Goal: Information Seeking & Learning: Learn about a topic

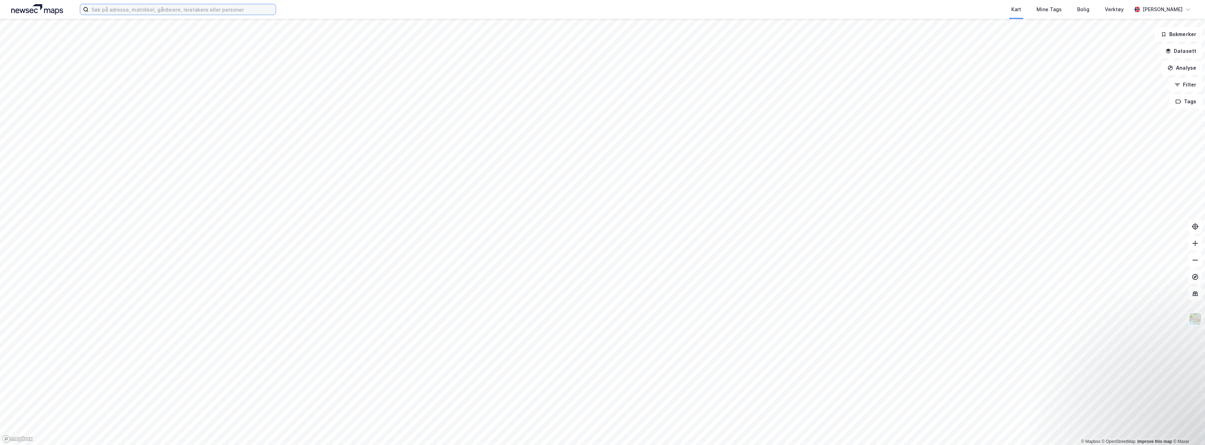
click at [164, 12] on input at bounding box center [182, 9] width 187 height 11
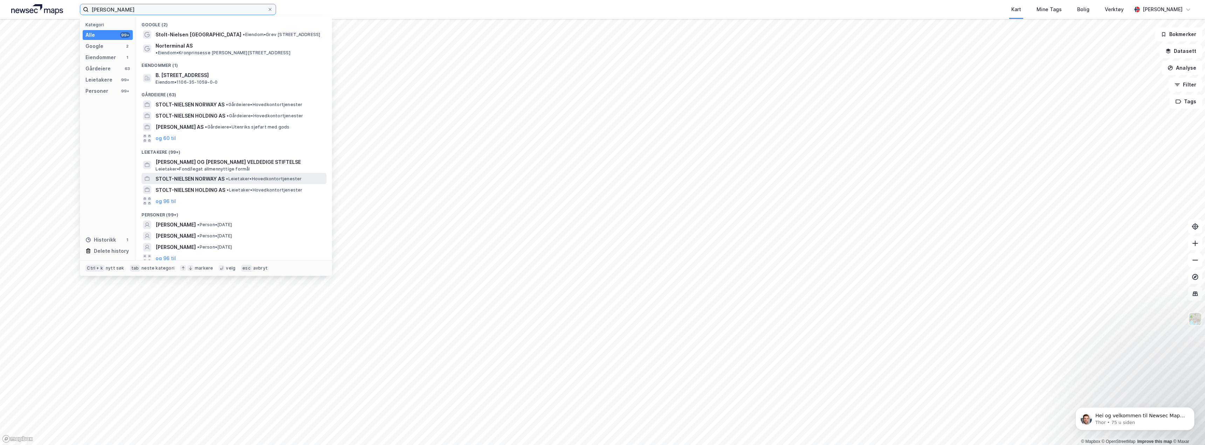
type input "[PERSON_NAME]"
click at [202, 8] on input "[PERSON_NAME]" at bounding box center [178, 9] width 179 height 11
click at [188, 243] on span "[PERSON_NAME]" at bounding box center [176, 247] width 40 height 8
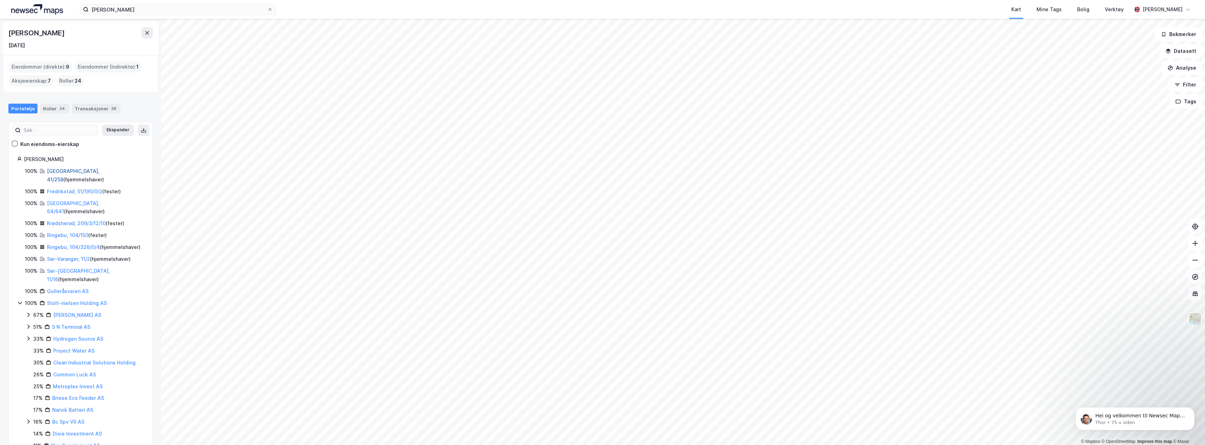
click at [68, 172] on link "[GEOGRAPHIC_DATA], 41/258" at bounding box center [73, 175] width 53 height 14
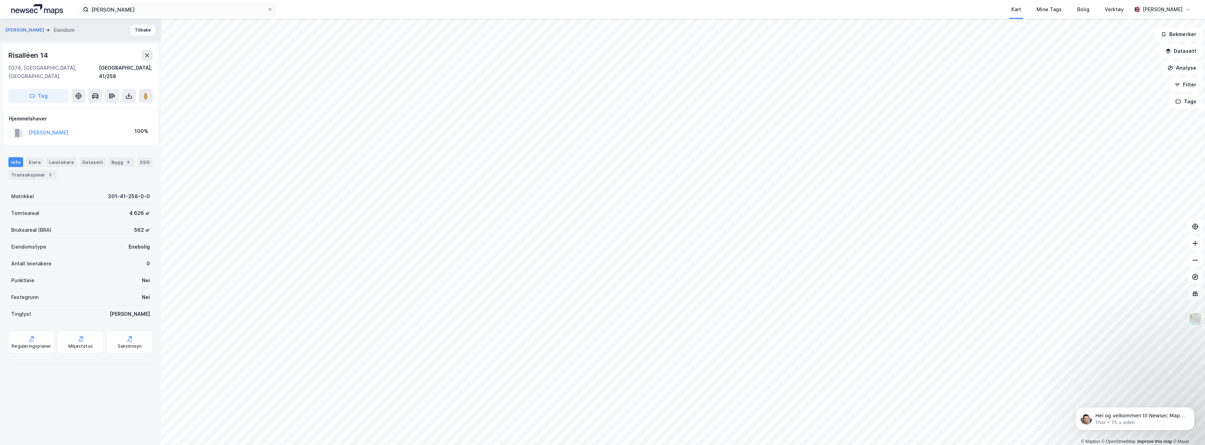
click at [142, 29] on button "Tilbake" at bounding box center [142, 30] width 25 height 11
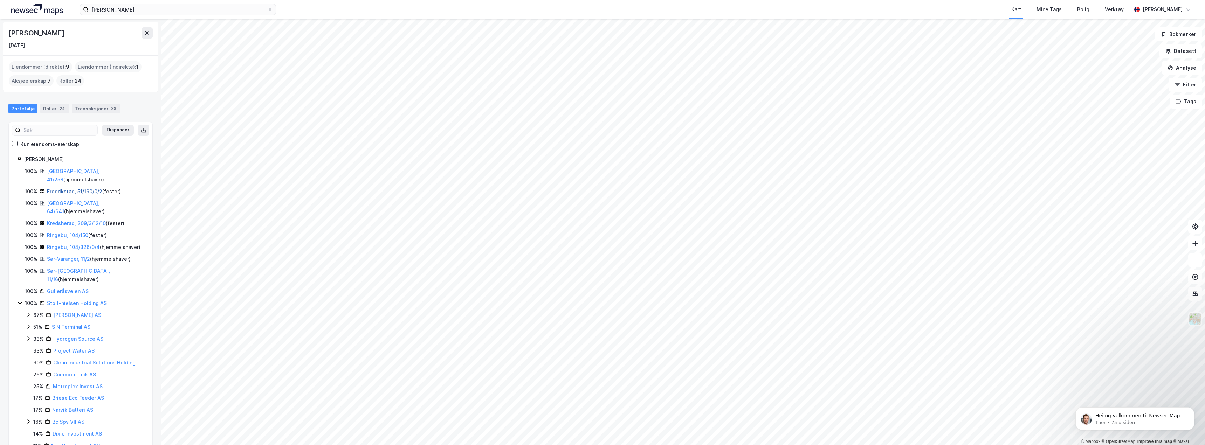
click at [81, 188] on link "Fredrikstad, 51/190/0/2" at bounding box center [74, 191] width 55 height 6
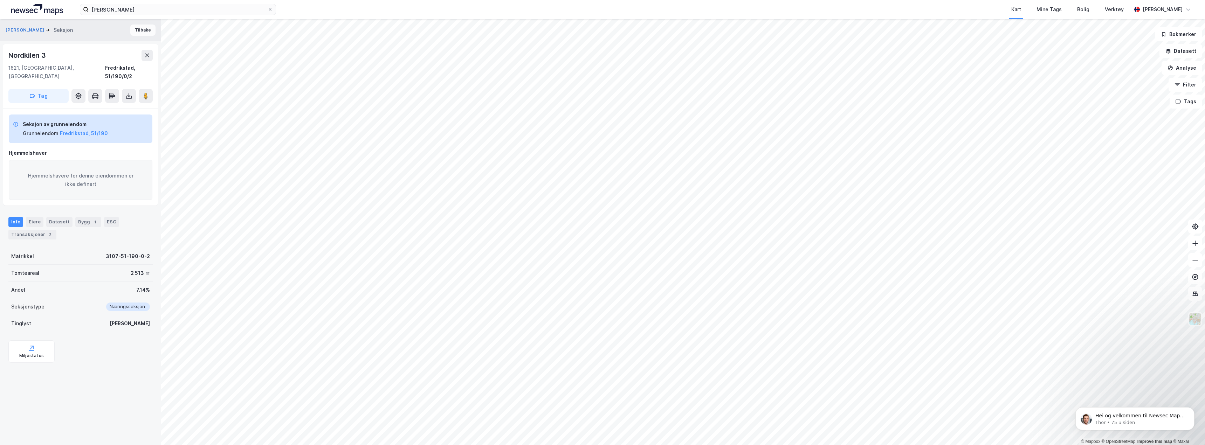
click at [139, 30] on button "Tilbake" at bounding box center [142, 30] width 25 height 11
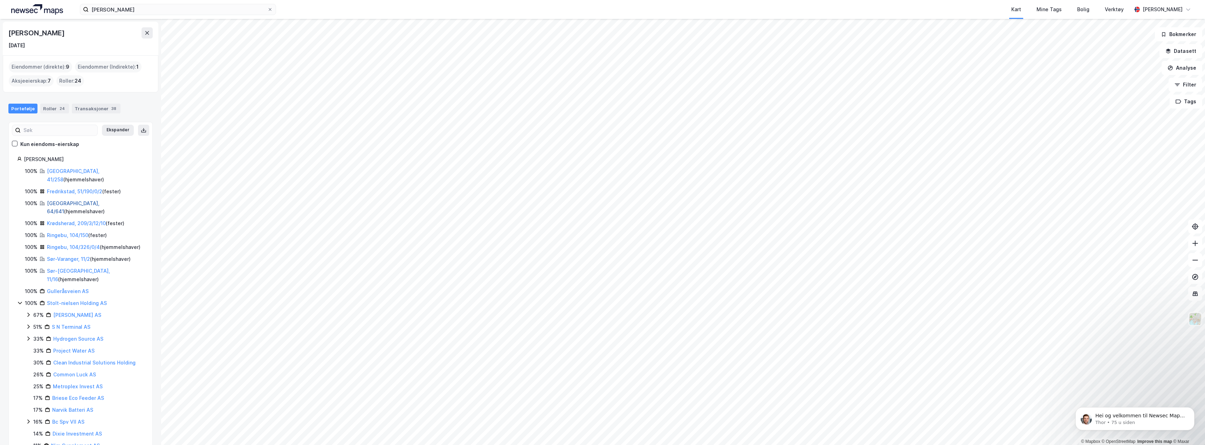
click at [74, 200] on link "[GEOGRAPHIC_DATA], 64/641" at bounding box center [73, 207] width 53 height 14
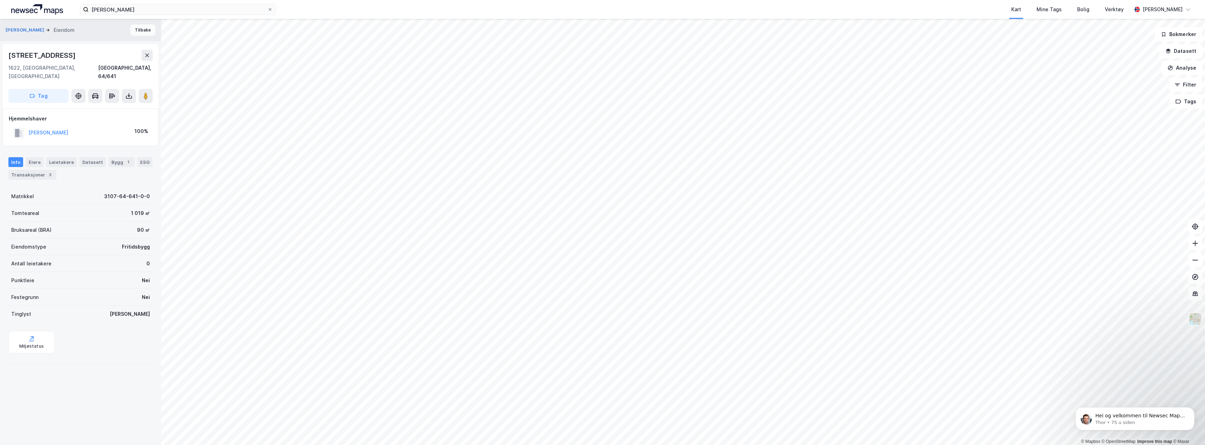
click at [144, 30] on button "Tilbake" at bounding box center [142, 30] width 25 height 11
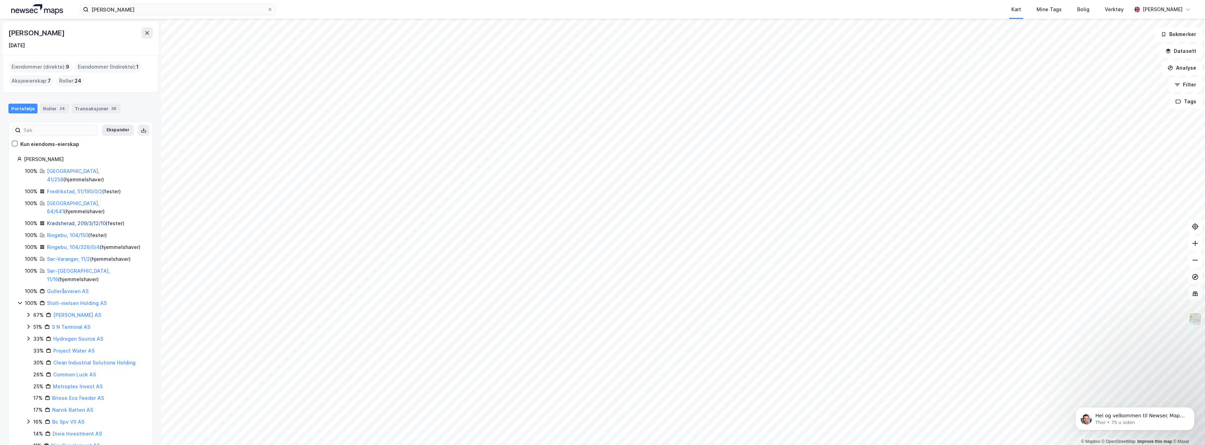
click at [80, 220] on link "Krødsherad, 209/3/12/10" at bounding box center [76, 223] width 59 height 6
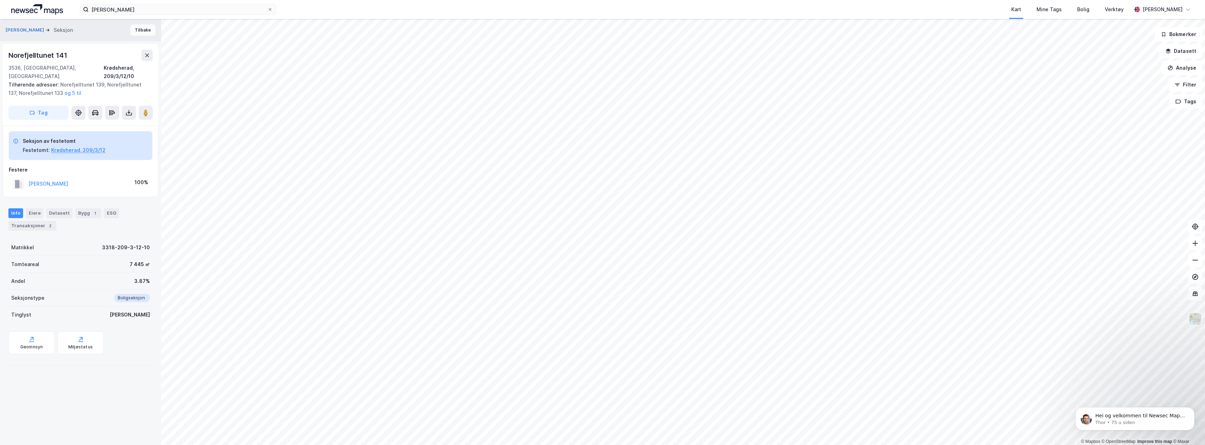
click at [138, 31] on button "Tilbake" at bounding box center [142, 30] width 25 height 11
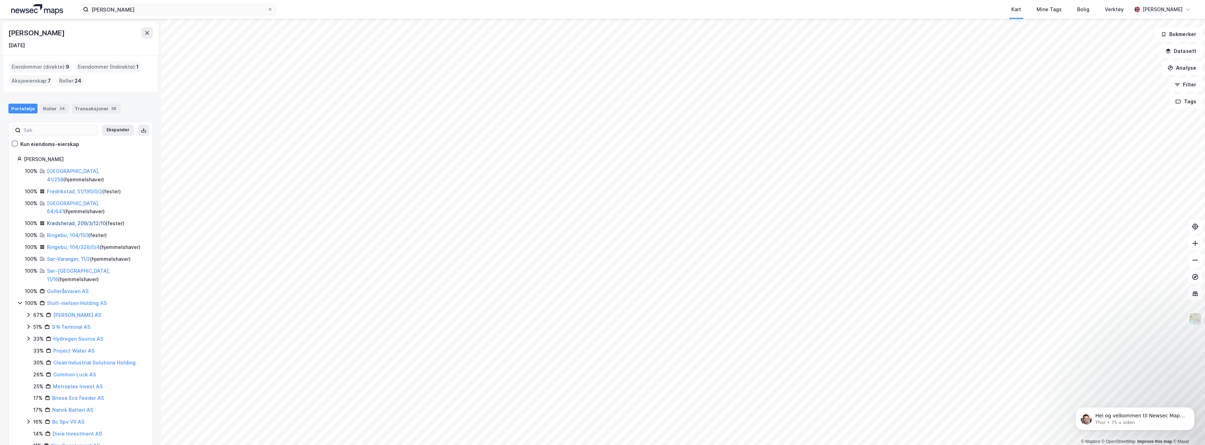
click at [77, 220] on link "Krødsherad, 209/3/12/10" at bounding box center [76, 223] width 59 height 6
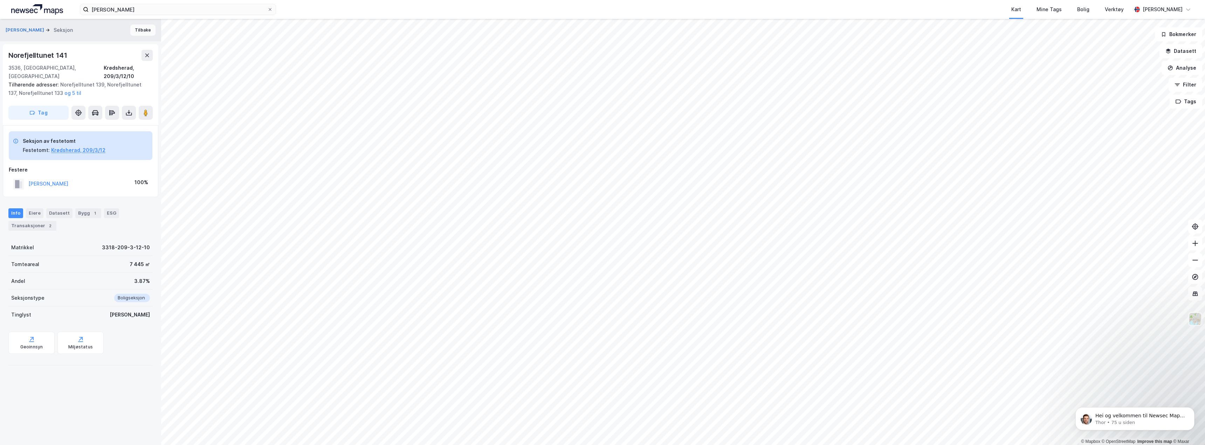
click at [139, 30] on button "Tilbake" at bounding box center [142, 30] width 25 height 11
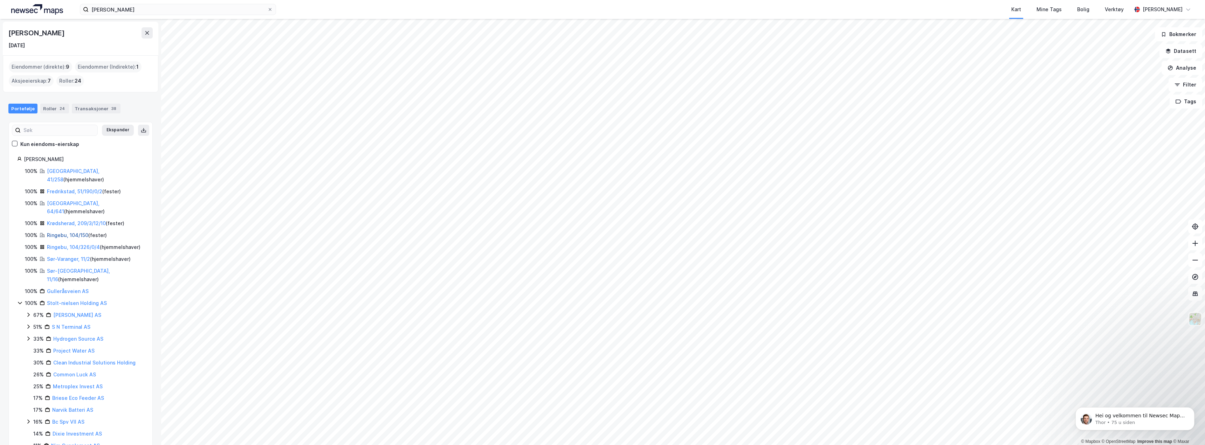
click at [74, 232] on link "Ringebu, 104/150" at bounding box center [67, 235] width 41 height 6
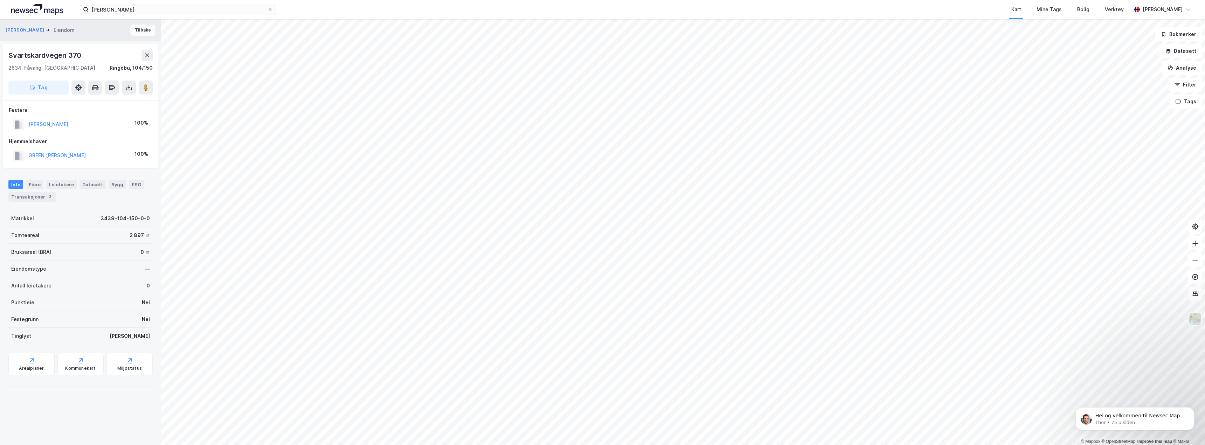
click at [135, 29] on button "Tilbake" at bounding box center [142, 30] width 25 height 11
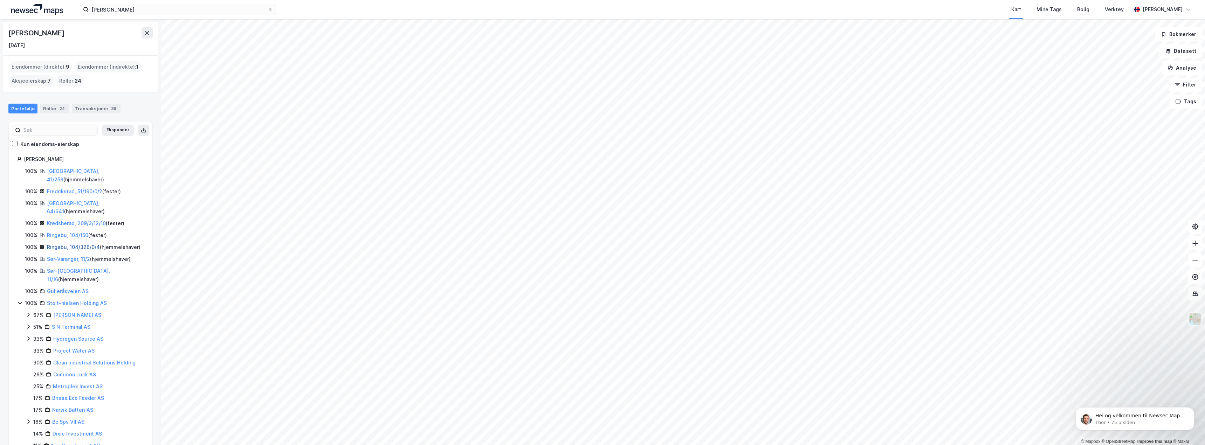
click at [74, 244] on link "Ringebu, 104/326/0/4" at bounding box center [73, 247] width 53 height 6
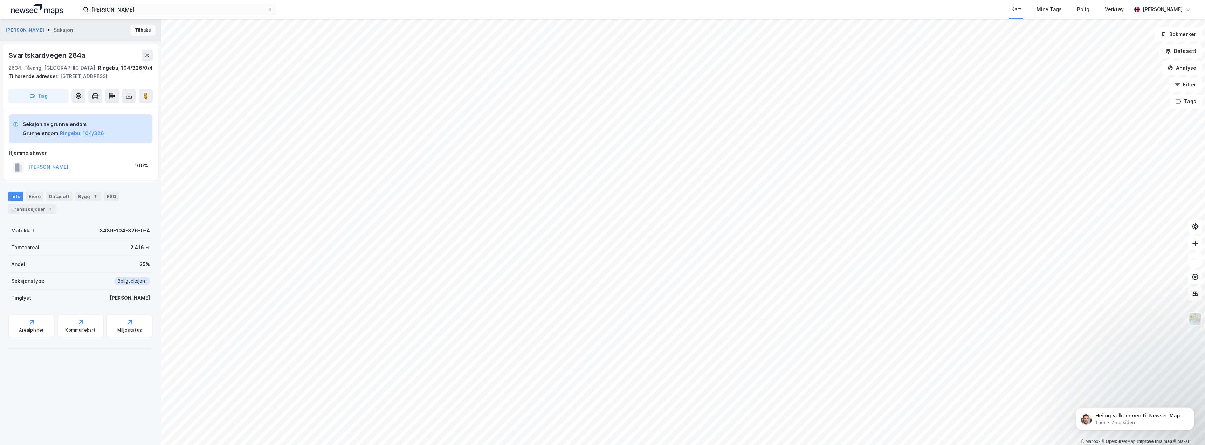
click at [137, 30] on button "Tilbake" at bounding box center [142, 30] width 25 height 11
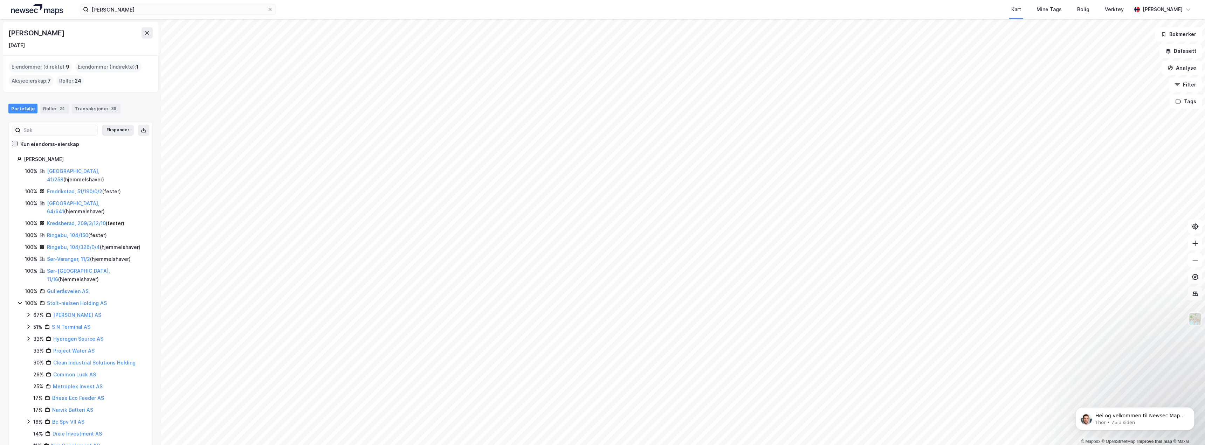
click at [15, 144] on icon at bounding box center [15, 143] width 4 height 2
click at [72, 256] on link "Sør-Varanger, 11/2" at bounding box center [68, 259] width 43 height 6
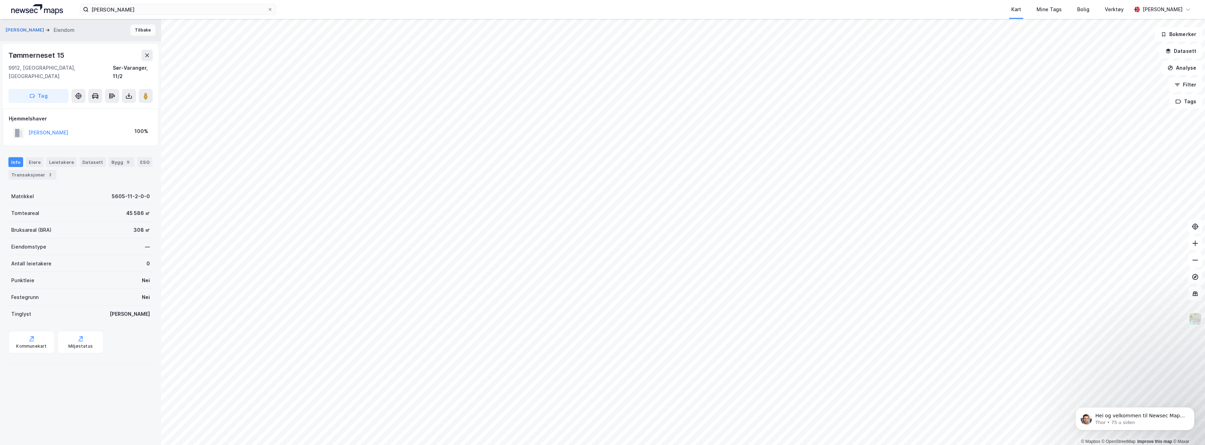
click at [138, 31] on button "Tilbake" at bounding box center [142, 30] width 25 height 11
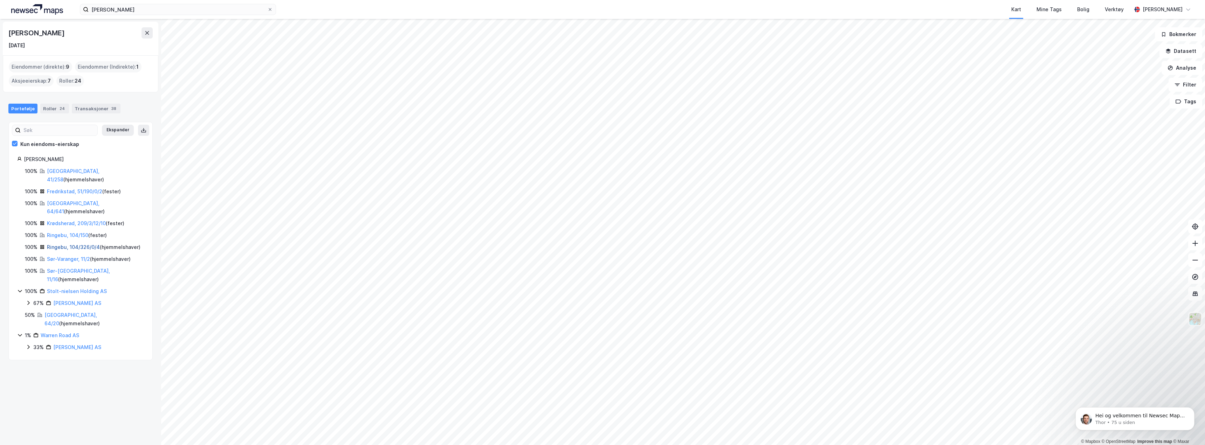
click at [72, 244] on link "Ringebu, 104/326/0/4" at bounding box center [73, 247] width 53 height 6
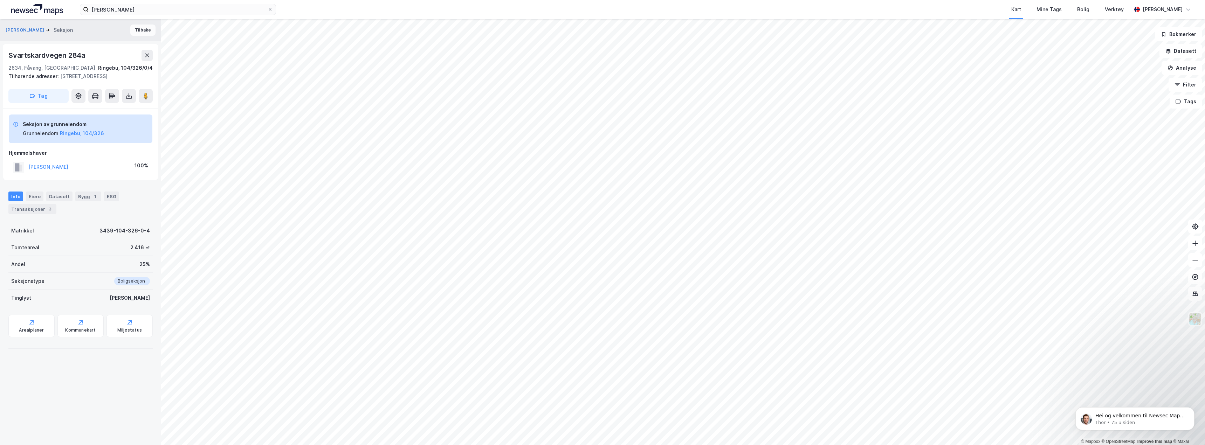
click at [136, 30] on button "Tilbake" at bounding box center [142, 30] width 25 height 11
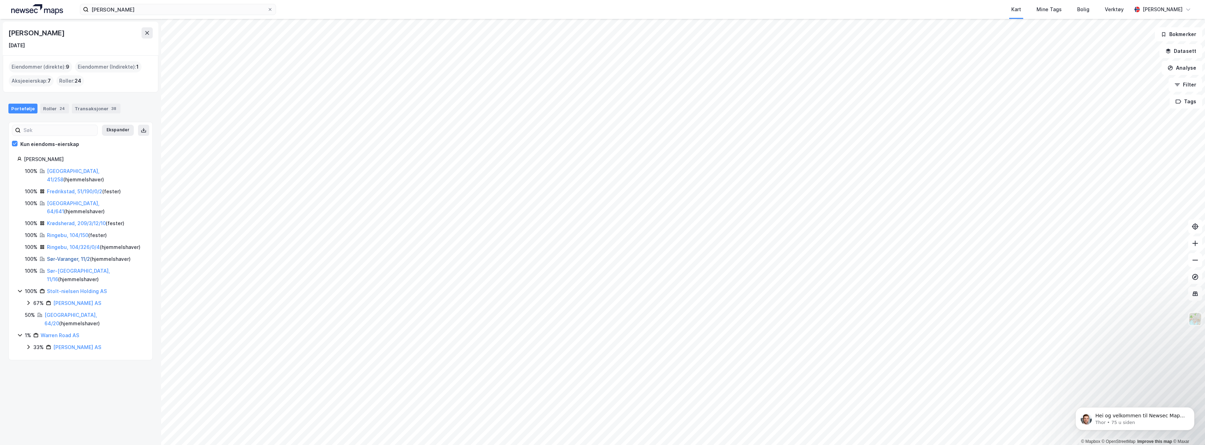
click at [68, 256] on link "Sør-Varanger, 11/2" at bounding box center [68, 259] width 43 height 6
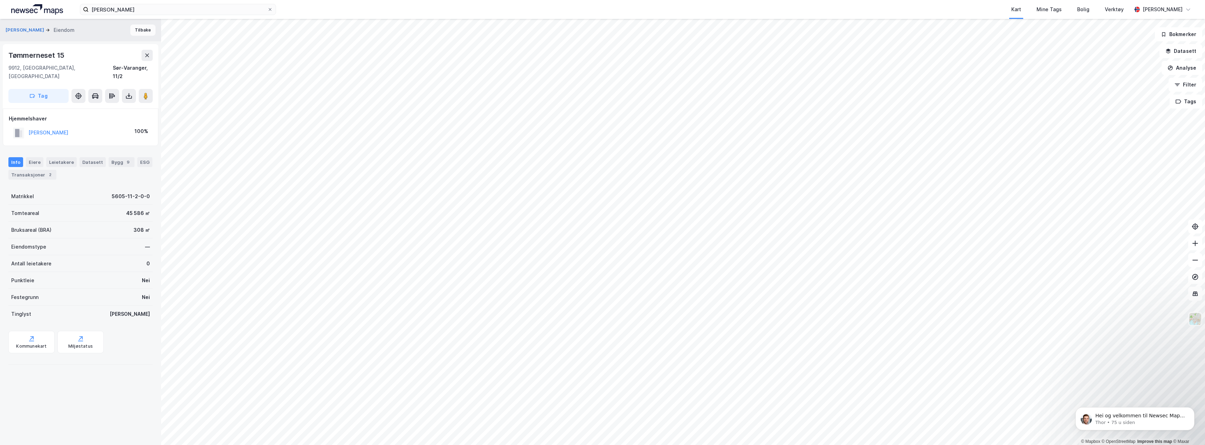
click at [136, 32] on button "Tilbake" at bounding box center [142, 30] width 25 height 11
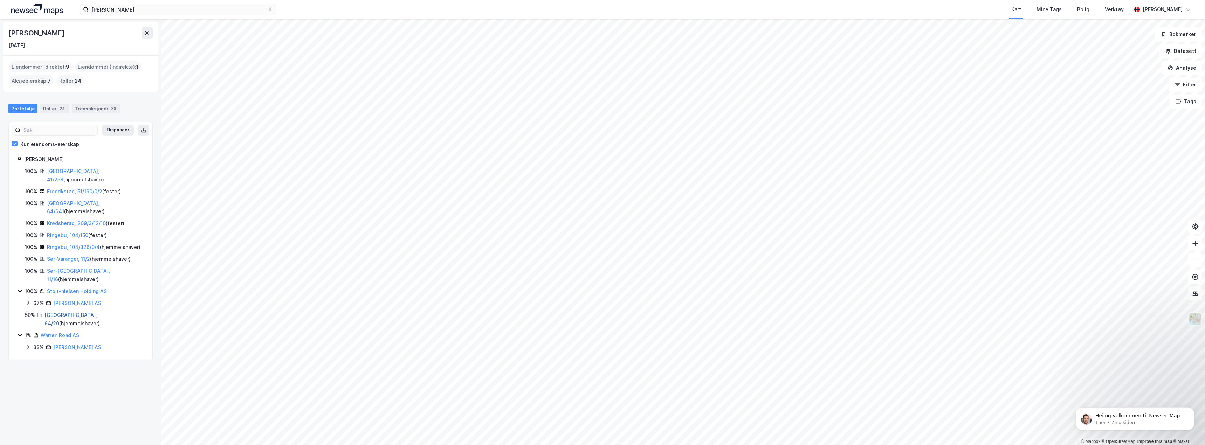
click at [66, 312] on link "[GEOGRAPHIC_DATA], 64/20" at bounding box center [70, 319] width 53 height 14
